Goal: Task Accomplishment & Management: Use online tool/utility

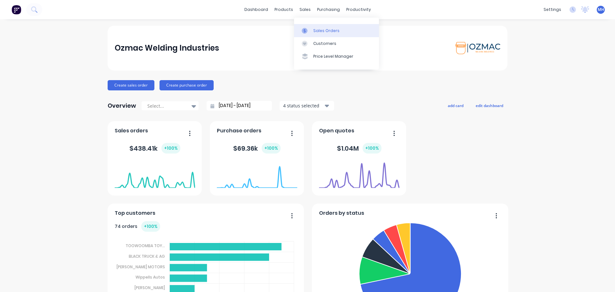
click at [315, 32] on div "Sales Orders" at bounding box center [326, 31] width 26 height 6
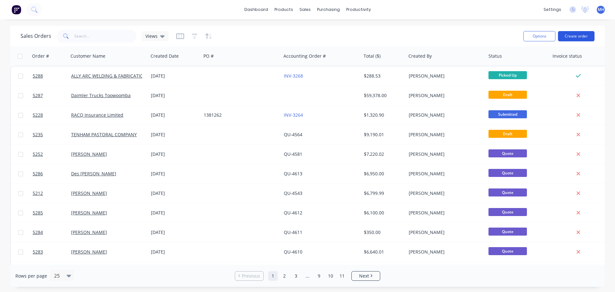
click at [582, 35] on button "Create order" at bounding box center [576, 36] width 37 height 10
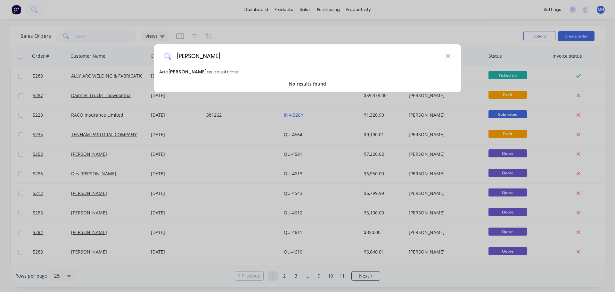
type input "[PERSON_NAME]"
click at [221, 72] on span "Add [PERSON_NAME] as a customer" at bounding box center [199, 72] width 80 height 6
select select "AU"
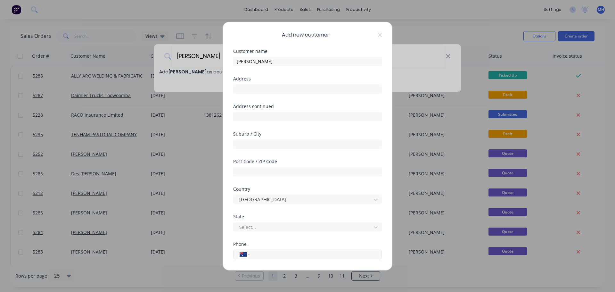
click at [269, 256] on input "tel" at bounding box center [315, 254] width 121 height 7
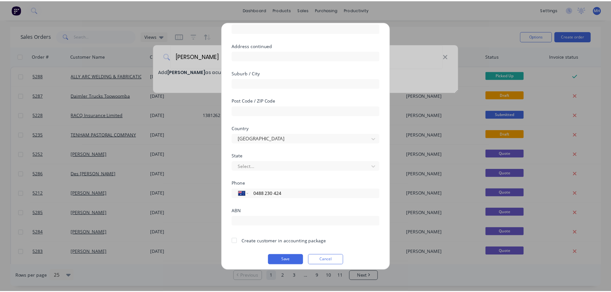
scroll to position [65, 0]
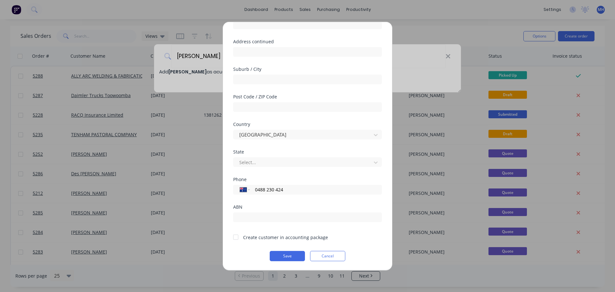
type input "0488 230 424"
click at [235, 240] on div at bounding box center [236, 237] width 13 height 13
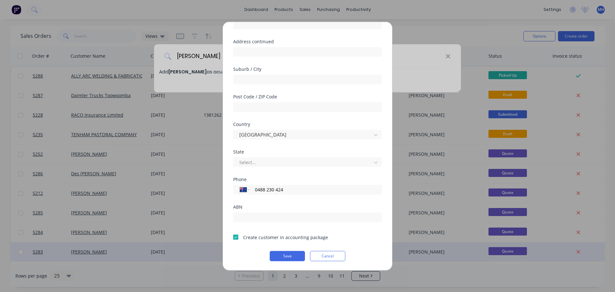
click at [287, 255] on button "Save" at bounding box center [287, 256] width 35 height 10
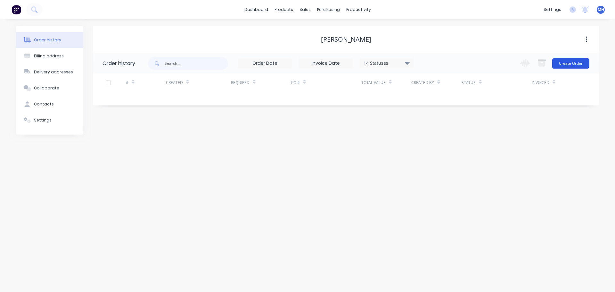
click at [573, 62] on button "Create Order" at bounding box center [571, 63] width 37 height 10
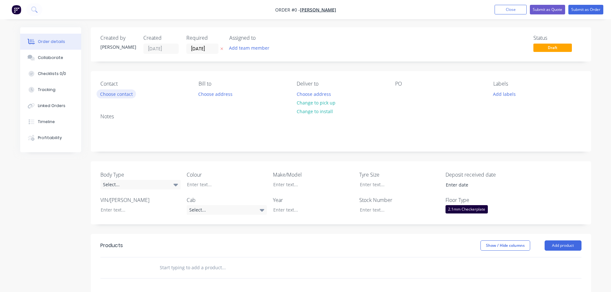
click at [129, 93] on button "Choose contact" at bounding box center [115, 93] width 39 height 9
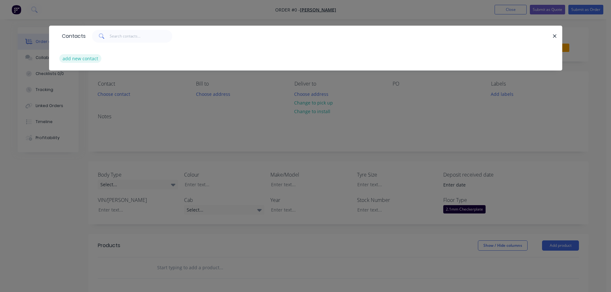
click at [93, 56] on button "add new contact" at bounding box center [80, 58] width 42 height 9
select select "AU"
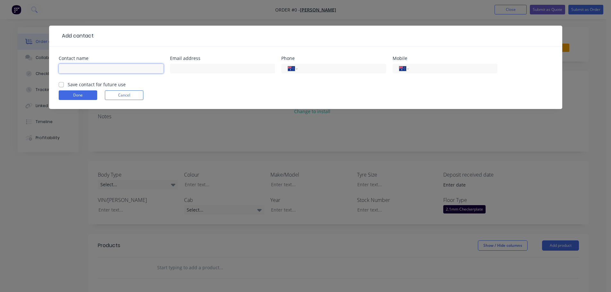
click at [132, 69] on input "text" at bounding box center [111, 69] width 105 height 10
type input "[PERSON_NAME]"
type input "[EMAIL_ADDRESS][DOMAIN_NAME]"
type input "0488 230 424"
click at [68, 84] on label "Save contact for future use" at bounding box center [97, 84] width 58 height 7
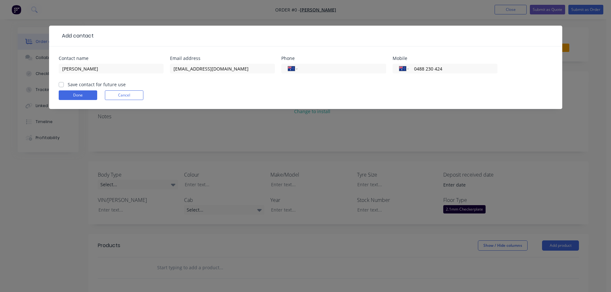
click at [62, 84] on input "Save contact for future use" at bounding box center [61, 84] width 5 height 6
checkbox input "true"
click at [73, 97] on button "Done" at bounding box center [78, 95] width 38 height 10
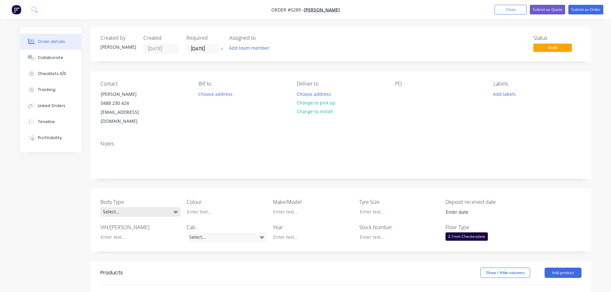
click at [155, 207] on div "Select..." at bounding box center [140, 212] width 80 height 10
click at [242, 164] on div "Notes" at bounding box center [341, 157] width 500 height 43
click at [228, 207] on div at bounding box center [222, 211] width 80 height 9
click at [207, 232] on div "Select..." at bounding box center [227, 237] width 80 height 10
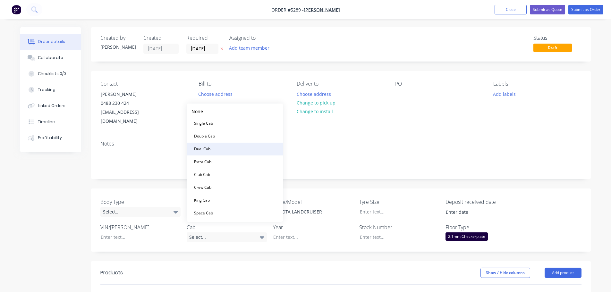
click at [214, 148] on button "Dual Cab" at bounding box center [235, 149] width 96 height 13
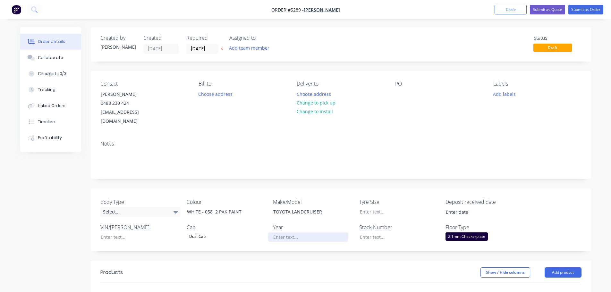
click at [300, 232] on div at bounding box center [308, 236] width 80 height 9
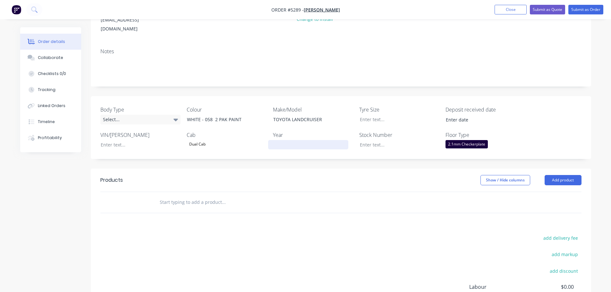
scroll to position [96, 0]
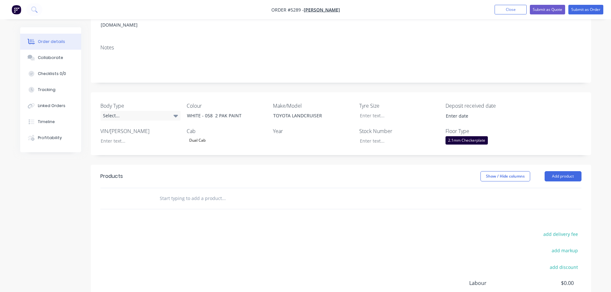
click at [221, 193] on input "text" at bounding box center [223, 198] width 128 height 13
type input "f"
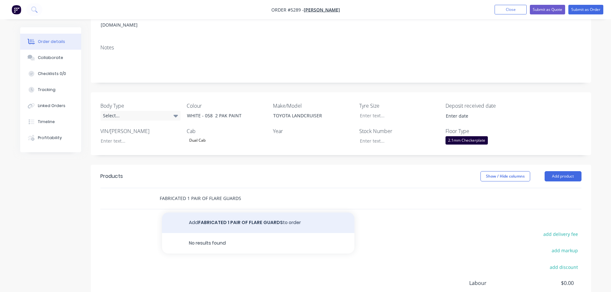
type input "FABRICATED 1 PAIR OF FLARE GUARDS"
click at [219, 213] on button "Add FABRICATED 1 PAIR OF FLARE GUARDS to order" at bounding box center [258, 223] width 192 height 21
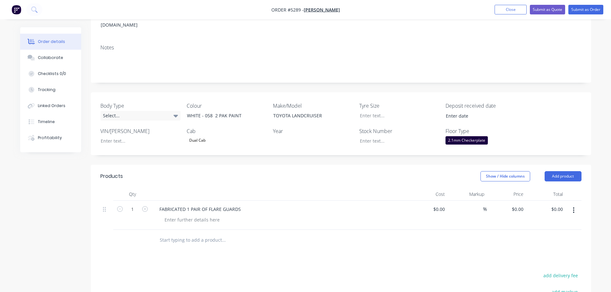
click at [245, 205] on div "FABRICATED 1 PAIR OF FLARE GUARDS" at bounding box center [279, 209] width 251 height 9
click at [240, 205] on div "FABRICATED 1 PAIR OF FLARE GUARDS" at bounding box center [200, 209] width 92 height 9
click at [436, 201] on div "$0.00" at bounding box center [427, 222] width 39 height 43
type input "$1,100.00"
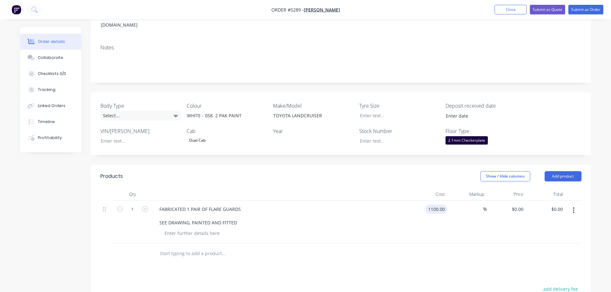
type input "$1,100.00"
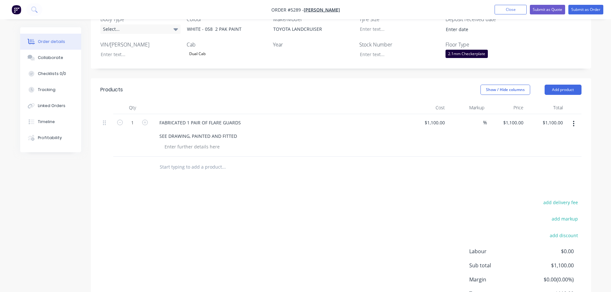
scroll to position [192, 0]
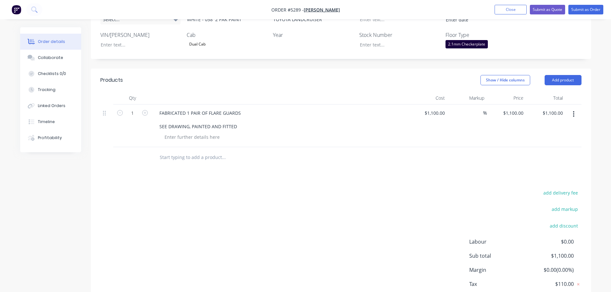
click at [178, 151] on input "text" at bounding box center [223, 157] width 128 height 13
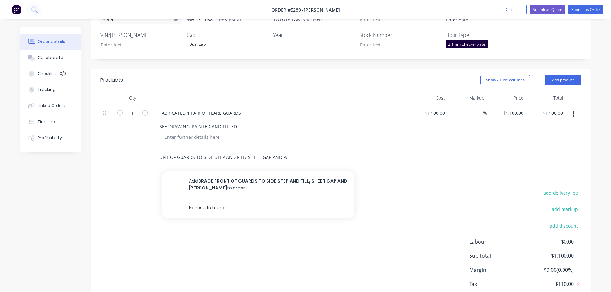
scroll to position [0, 27]
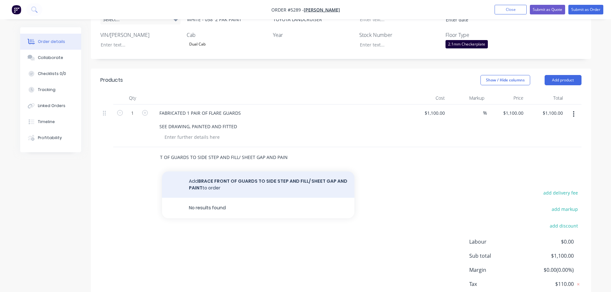
type input "BRACE FRONT OF GUARDS TO SIDE STEP AND FILL/ SHEET GAP AND PAINT"
click at [226, 175] on button "Add BRACE FRONT OF GUARDS TO SIDE STEP AND FILL/ SHEET GAP AND PAINT to order" at bounding box center [258, 184] width 192 height 26
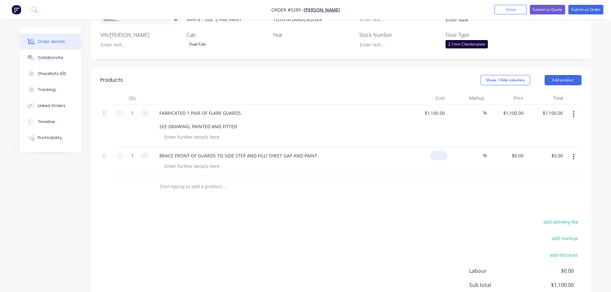
click at [439, 151] on div "$0.00" at bounding box center [438, 155] width 17 height 9
type input "$1,000.00"
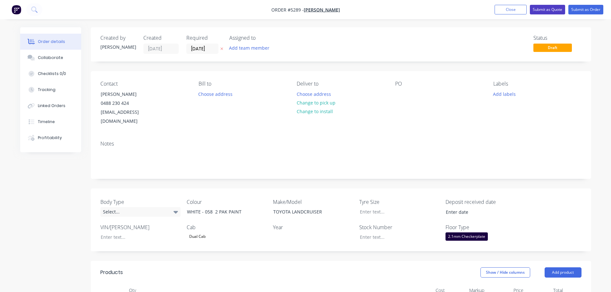
click at [547, 12] on button "Submit as Quote" at bounding box center [547, 10] width 35 height 10
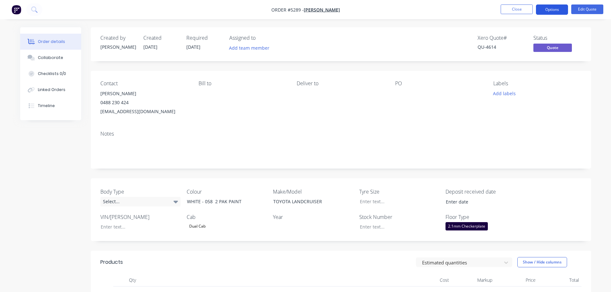
click at [544, 12] on button "Options" at bounding box center [552, 9] width 32 height 10
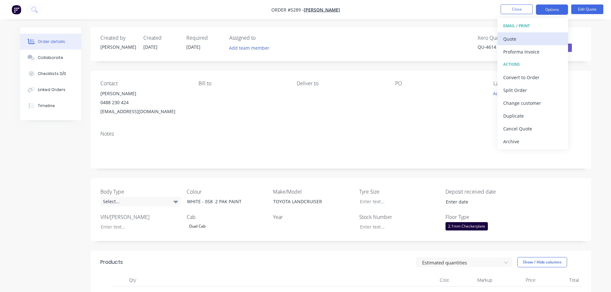
click at [525, 40] on div "Quote" at bounding box center [532, 38] width 59 height 9
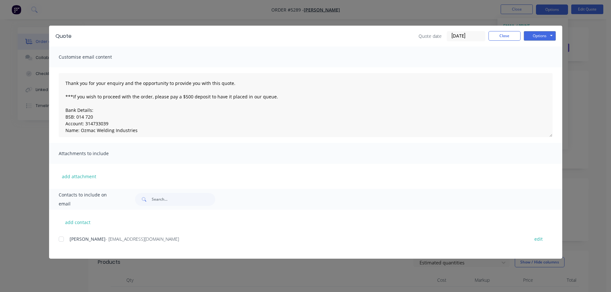
click at [62, 238] on div at bounding box center [61, 239] width 13 height 13
click at [540, 37] on button "Options" at bounding box center [539, 36] width 32 height 10
click at [536, 70] on button "Email" at bounding box center [543, 68] width 41 height 11
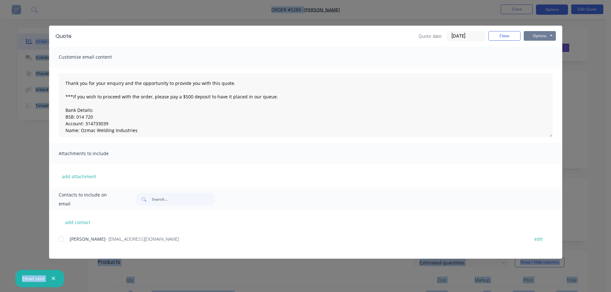
click at [531, 38] on button "Options" at bounding box center [539, 36] width 32 height 10
click at [533, 61] on button "Print" at bounding box center [543, 58] width 41 height 11
click at [504, 37] on button "Close" at bounding box center [504, 36] width 32 height 10
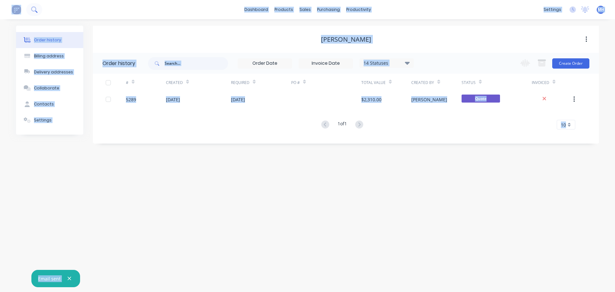
click at [33, 7] on icon at bounding box center [34, 9] width 6 height 6
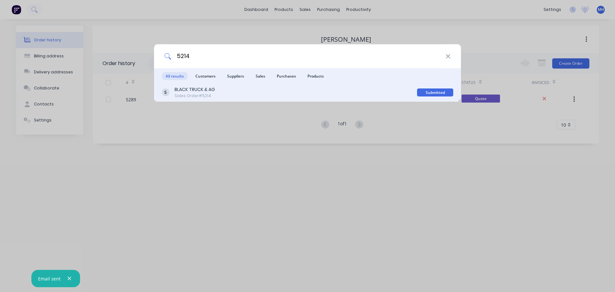
type input "5214"
click at [206, 91] on div "BLACK TRUCK & AG" at bounding box center [195, 89] width 40 height 7
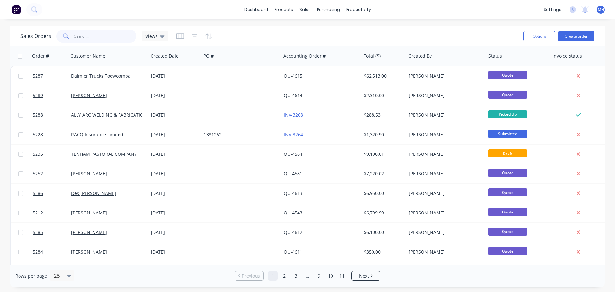
click at [91, 38] on input "text" at bounding box center [105, 36] width 63 height 13
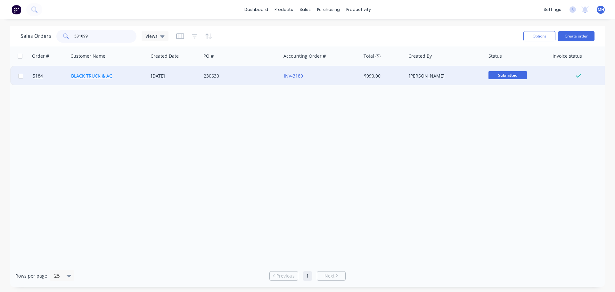
type input "531099"
click at [93, 76] on link "BLACK TRUCK & AG" at bounding box center [91, 76] width 41 height 6
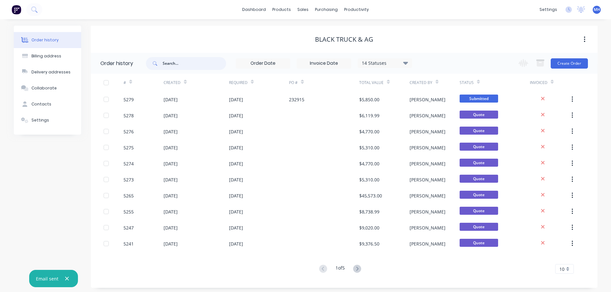
click at [175, 66] on input "text" at bounding box center [194, 63] width 63 height 13
type input "230630"
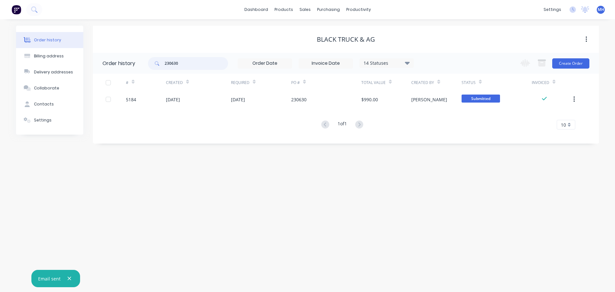
drag, startPoint x: 174, startPoint y: 66, endPoint x: 143, endPoint y: 69, distance: 31.2
click at [143, 69] on header "Order history 230630 14 Statuses Invoice Status Invoiced Not Invoiced Partial O…" at bounding box center [346, 63] width 506 height 21
type input "STOWER"
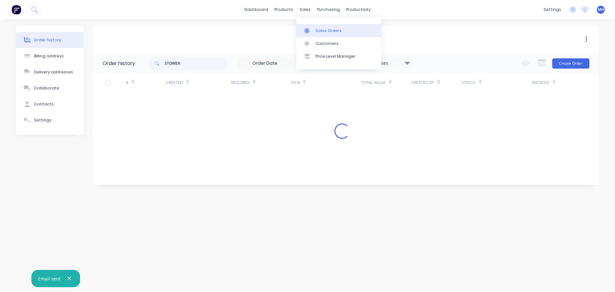
click at [321, 29] on div "Sales Orders" at bounding box center [329, 31] width 26 height 6
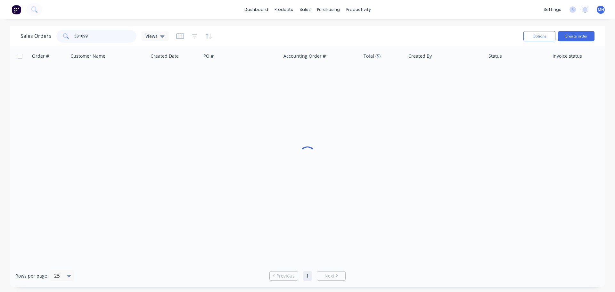
drag, startPoint x: 96, startPoint y: 37, endPoint x: 68, endPoint y: 37, distance: 28.5
click at [68, 37] on div "531099" at bounding box center [96, 36] width 80 height 13
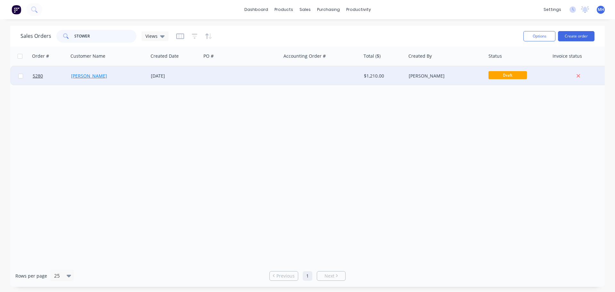
type input "STOWER"
click at [100, 76] on link "[PERSON_NAME]" at bounding box center [89, 76] width 36 height 6
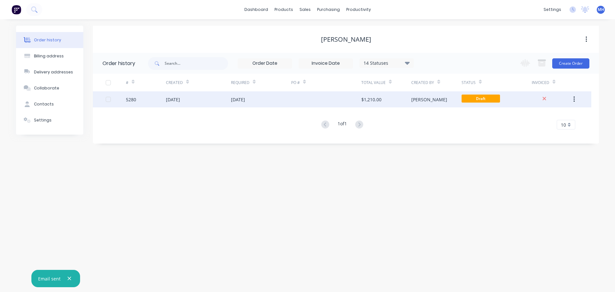
click at [245, 99] on div "[DATE]" at bounding box center [238, 99] width 14 height 7
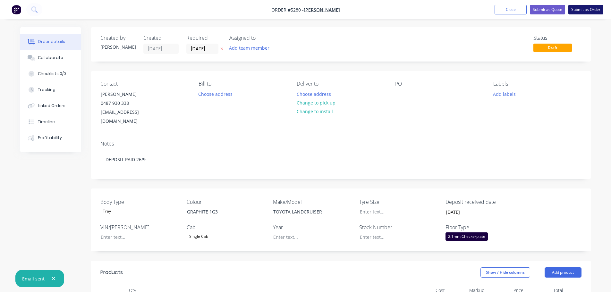
click at [578, 11] on button "Submit as Order" at bounding box center [585, 10] width 35 height 10
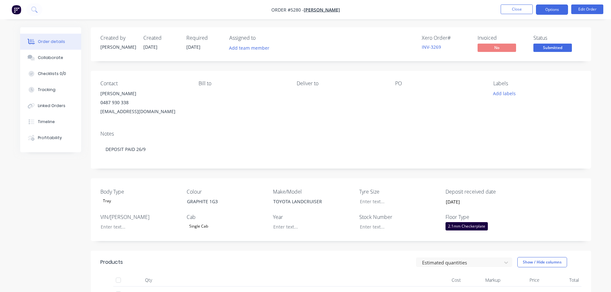
click at [548, 11] on button "Options" at bounding box center [552, 9] width 32 height 10
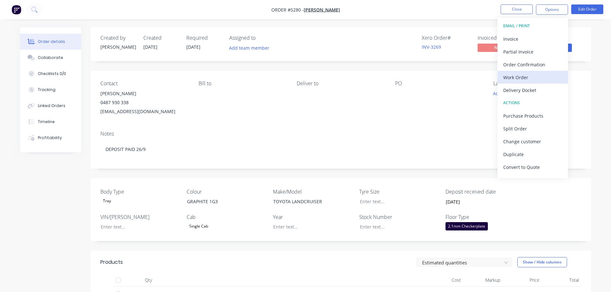
click at [520, 79] on div "Work Order" at bounding box center [532, 77] width 59 height 9
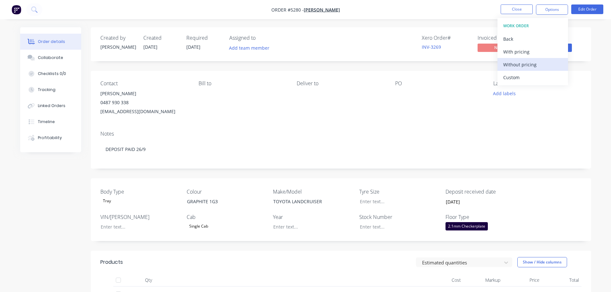
click at [516, 65] on div "Without pricing" at bounding box center [532, 64] width 59 height 9
